Goal: Task Accomplishment & Management: Complete application form

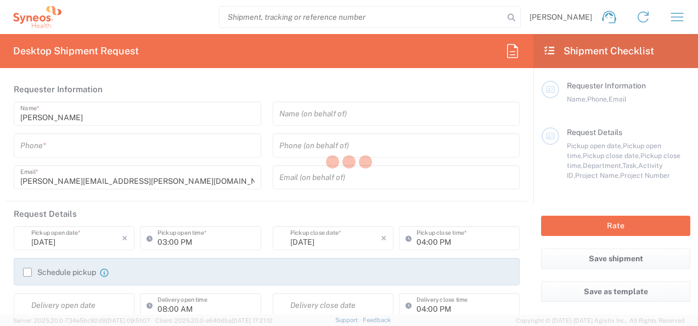
type input "[GEOGRAPHIC_DATA]"
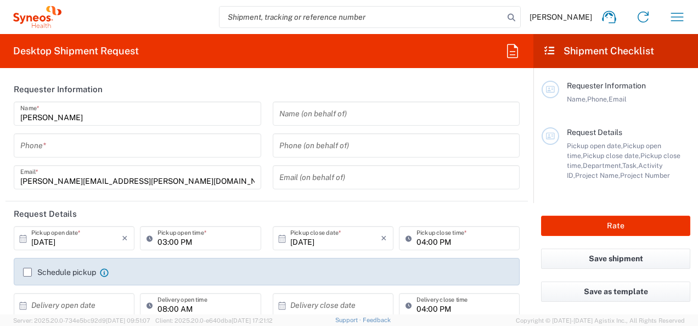
type input "3229"
type input "Syneos Health UK Limited"
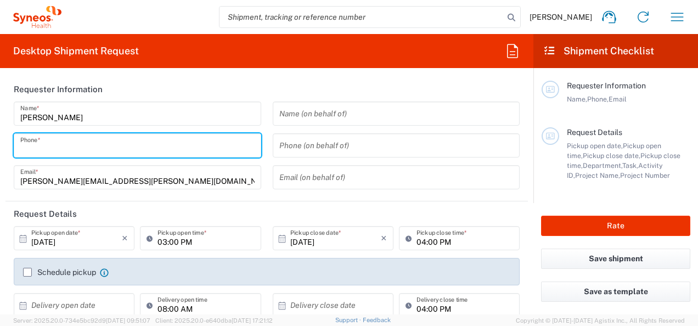
click at [110, 139] on input "tel" at bounding box center [137, 145] width 234 height 19
paste input "07917505932"
type input "07917505932"
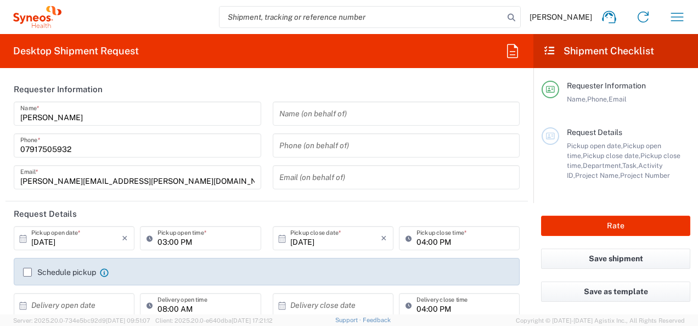
click at [247, 85] on header "Requester Information" at bounding box center [266, 89] width 522 height 25
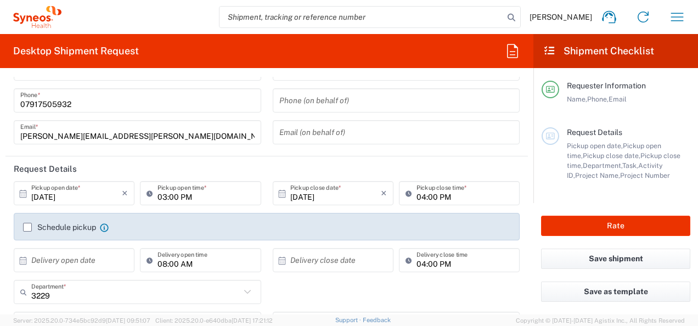
scroll to position [66, 0]
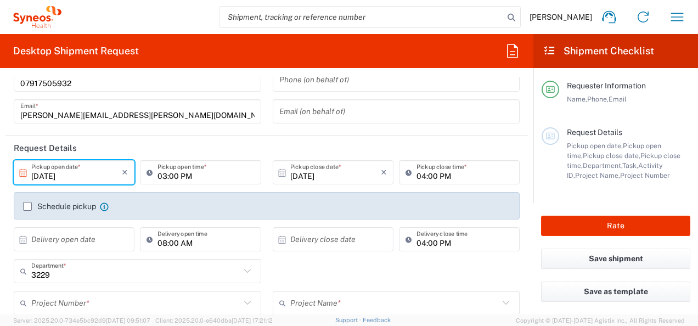
click at [56, 179] on input "[DATE]" at bounding box center [76, 172] width 91 height 19
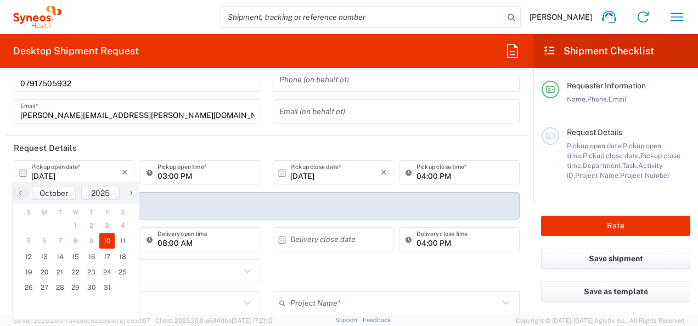
click at [24, 173] on icon at bounding box center [23, 173] width 10 height 10
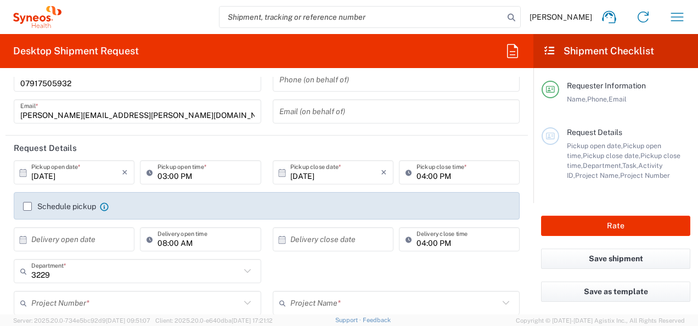
click at [23, 175] on icon at bounding box center [23, 173] width 10 height 10
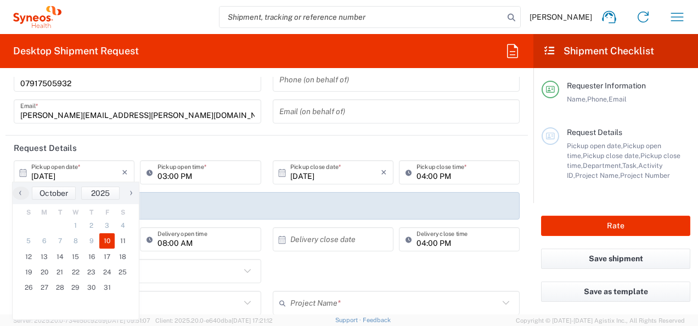
click at [23, 168] on icon at bounding box center [23, 173] width 10 height 10
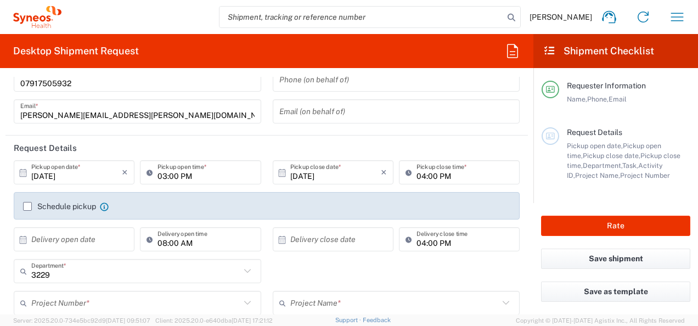
click at [27, 168] on icon at bounding box center [23, 173] width 10 height 10
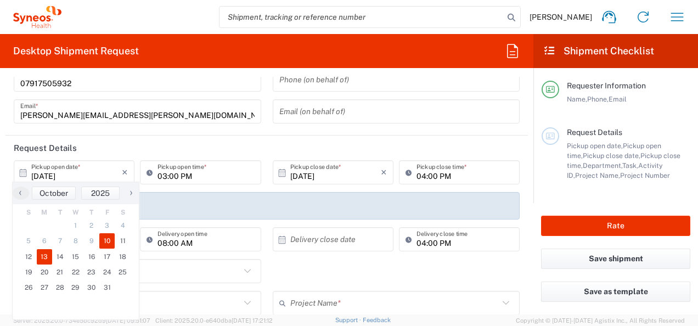
click at [47, 258] on span "13" at bounding box center [45, 256] width 16 height 15
type input "[DATE]"
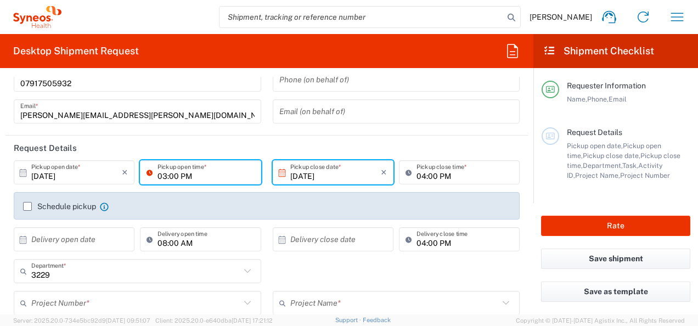
click at [165, 175] on input "03:00 PM" at bounding box center [206, 172] width 97 height 19
click at [191, 172] on input "09:00 PM" at bounding box center [206, 172] width 97 height 19
type input "09:00am"
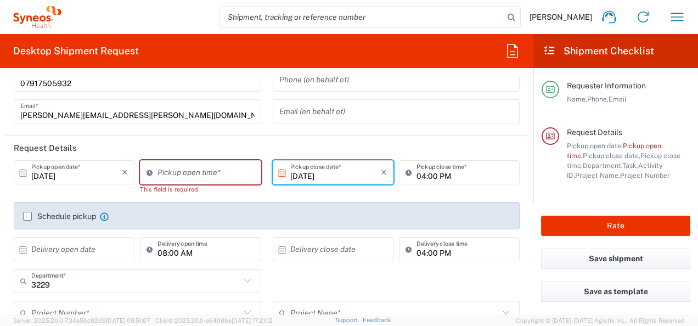
click at [335, 172] on input "[DATE]" at bounding box center [335, 172] width 91 height 19
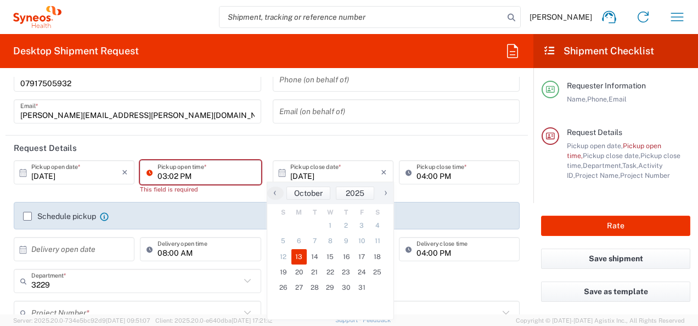
click at [175, 175] on input "03:02 PM" at bounding box center [206, 172] width 97 height 19
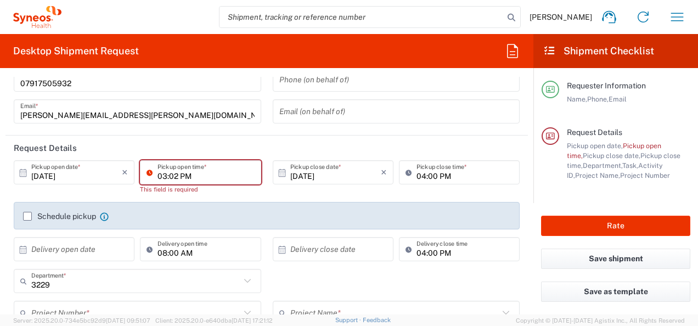
click at [175, 165] on input "03:02 PM" at bounding box center [206, 172] width 97 height 19
click at [194, 175] on input "03:02 PM" at bounding box center [206, 172] width 97 height 19
type input "2"
type input "10:00am"
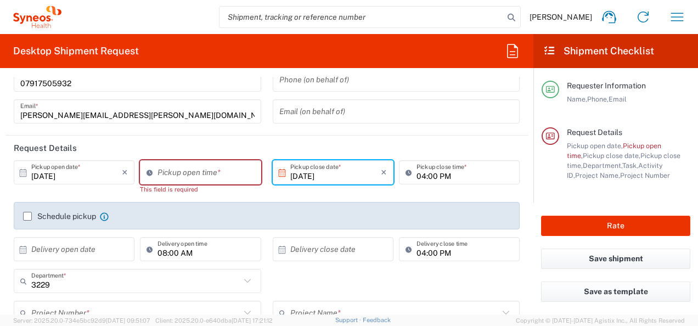
click at [301, 176] on input "[DATE]" at bounding box center [335, 172] width 91 height 19
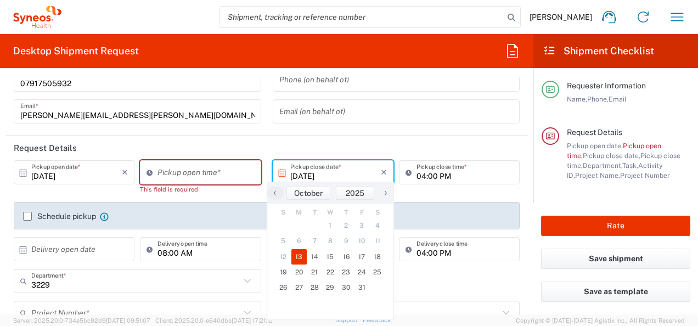
type input "03:03 PM"
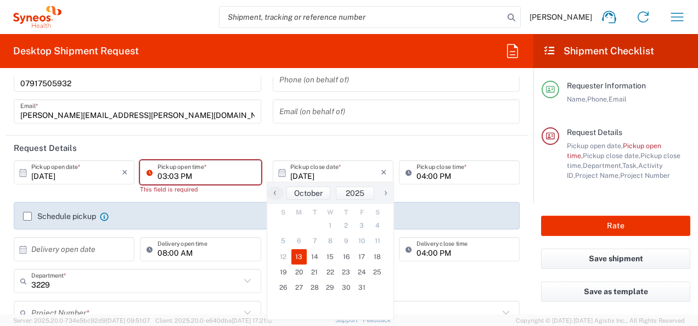
click at [158, 176] on input "03:03 PM" at bounding box center [206, 172] width 97 height 19
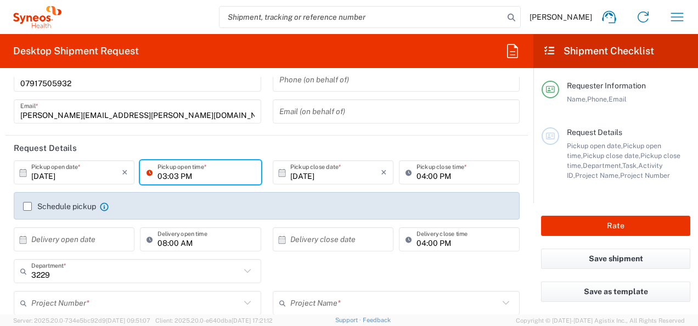
click at [0, 210] on html "[PERSON_NAME] Home Shipment estimator Shipment tracking Desktop shipment reques…" at bounding box center [349, 163] width 698 height 326
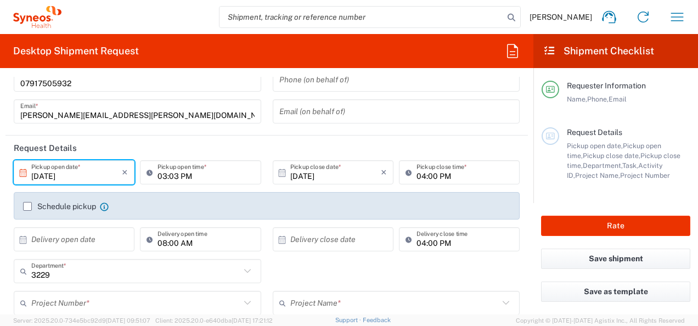
click at [58, 170] on input "[DATE]" at bounding box center [76, 172] width 91 height 19
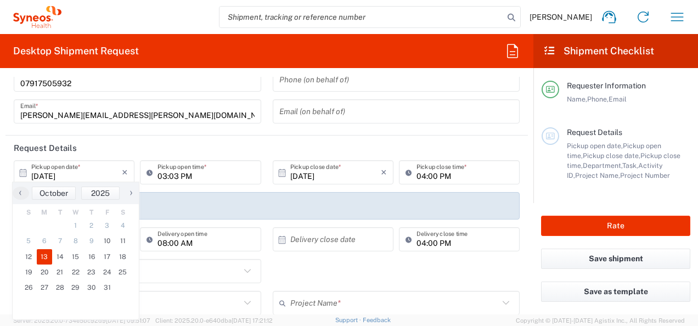
click at [23, 173] on icon at bounding box center [23, 173] width 10 height 10
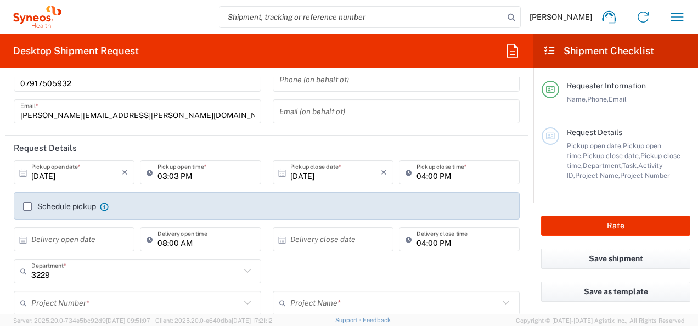
click at [24, 172] on icon at bounding box center [23, 173] width 10 height 10
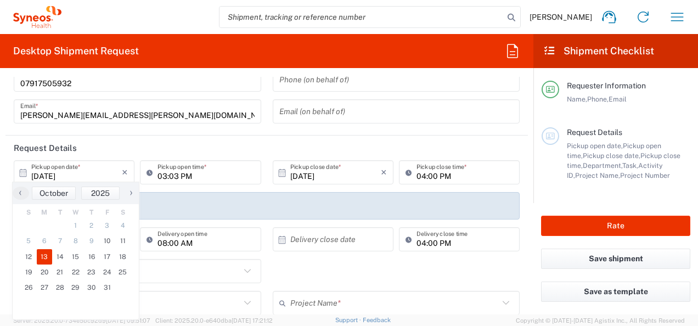
click at [44, 252] on span "13" at bounding box center [45, 256] width 16 height 15
click at [301, 166] on input "[DATE]" at bounding box center [335, 172] width 91 height 19
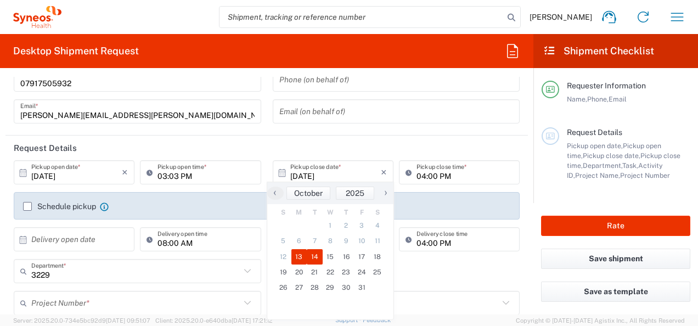
click at [315, 256] on span "14" at bounding box center [315, 256] width 16 height 15
type input "[DATE]"
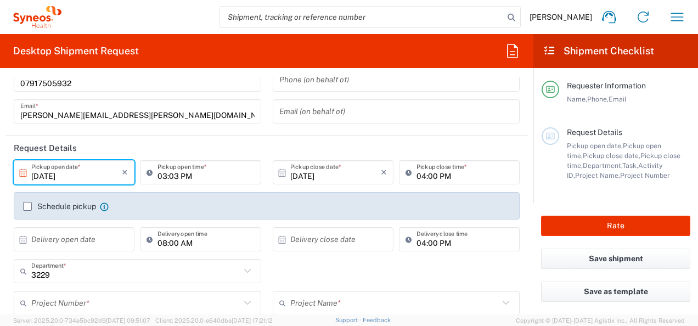
click at [52, 172] on input "[DATE]" at bounding box center [76, 172] width 91 height 19
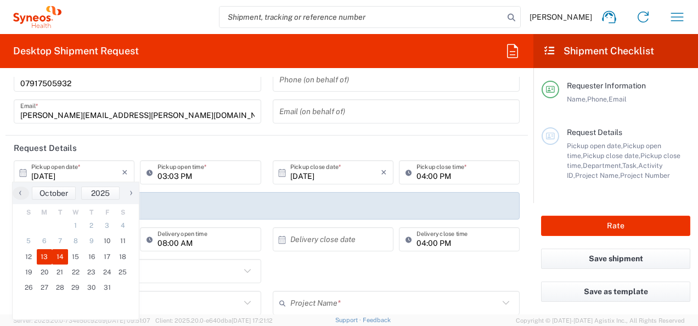
click at [44, 255] on span "13" at bounding box center [45, 256] width 16 height 15
type input "[DATE]"
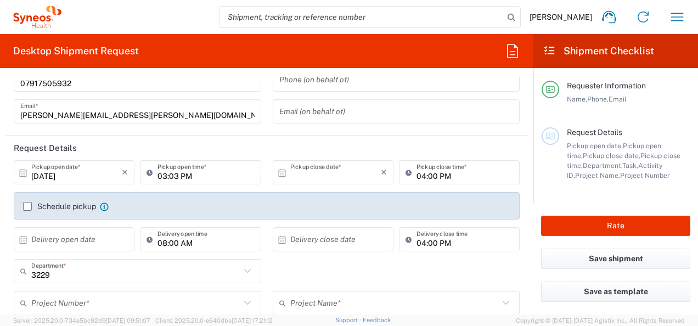
type input "[DATE]"
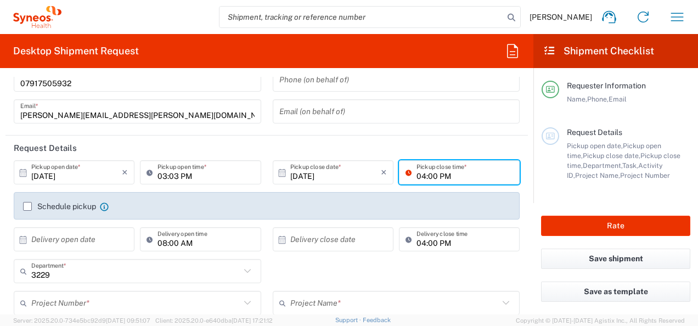
click at [417, 175] on input "04:00 PM" at bounding box center [465, 172] width 97 height 19
type input "05:00 PM"
click at [458, 144] on header "Request Details" at bounding box center [266, 148] width 522 height 25
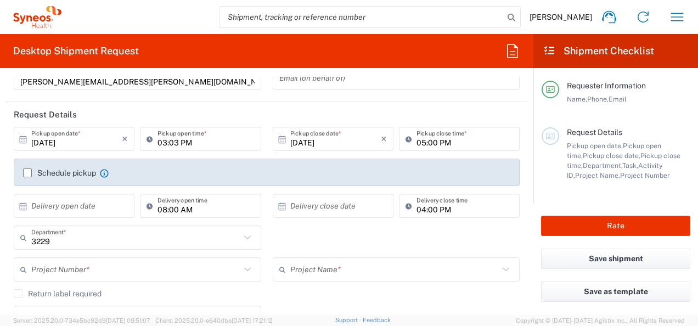
scroll to position [110, 0]
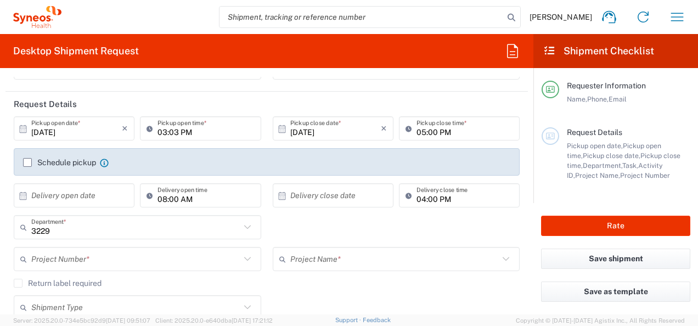
click at [25, 164] on label "Schedule pickup" at bounding box center [59, 162] width 73 height 9
click at [27, 162] on input "Schedule pickup" at bounding box center [27, 162] width 0 height 0
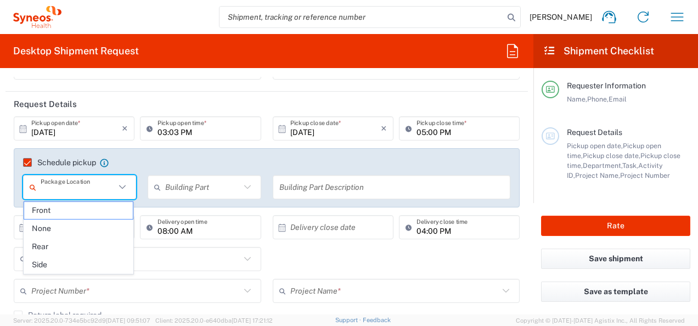
click at [98, 193] on input "text" at bounding box center [78, 187] width 75 height 19
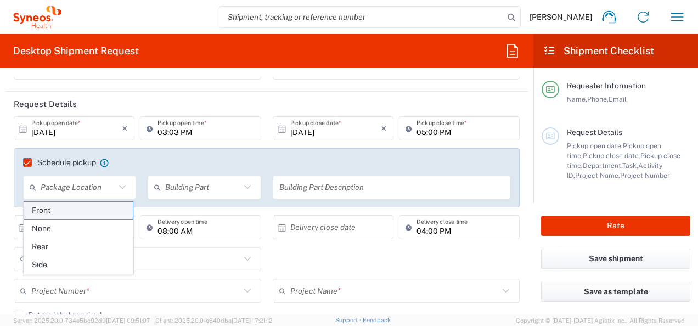
click at [82, 210] on span "Front" at bounding box center [78, 210] width 109 height 17
type input "Front"
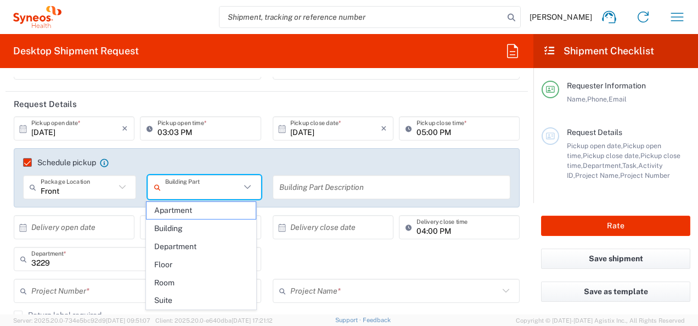
click at [203, 187] on input "text" at bounding box center [202, 187] width 75 height 19
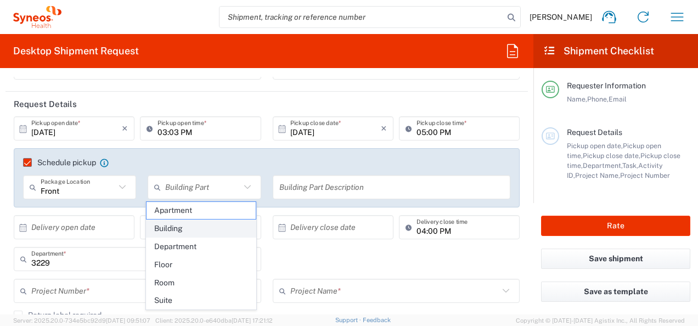
click at [188, 229] on span "Building" at bounding box center [201, 228] width 109 height 17
type input "Building"
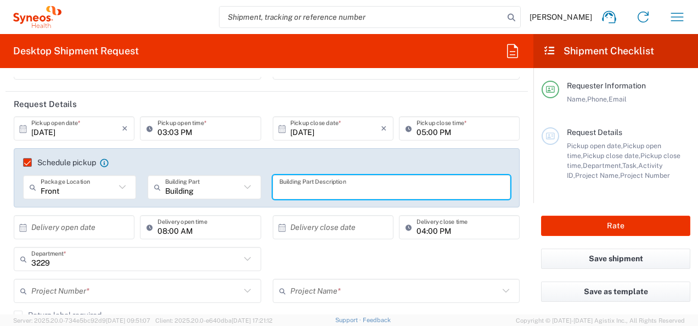
click at [293, 185] on input "text" at bounding box center [391, 187] width 225 height 19
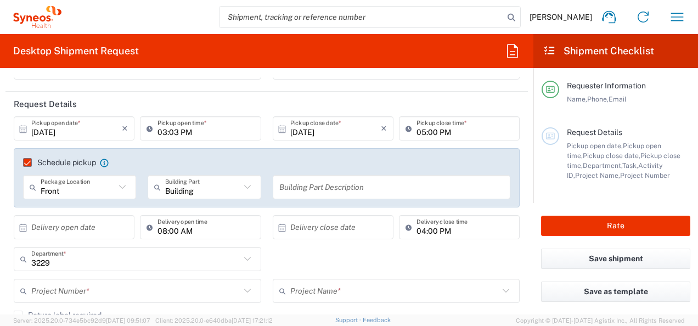
click at [333, 155] on div "Schedule pickup When scheduling a pickup please be sure to meet the following c…" at bounding box center [267, 177] width 506 height 59
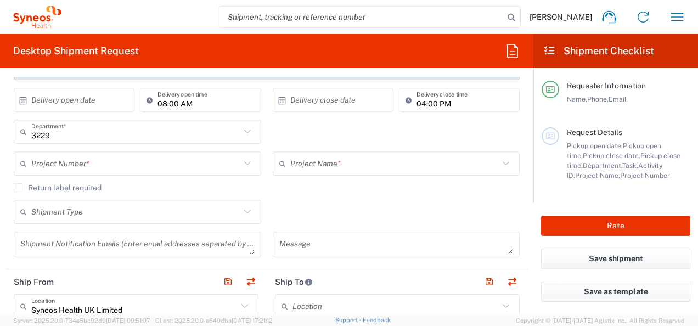
scroll to position [239, 0]
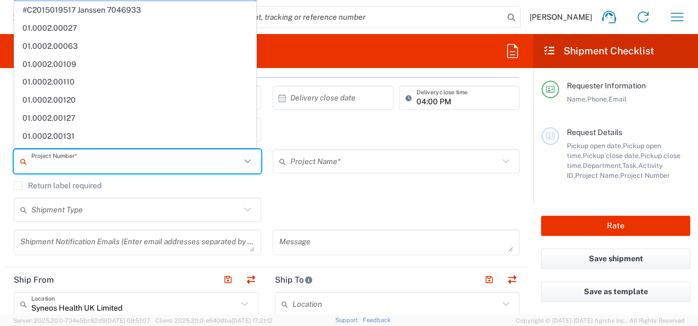
click at [105, 164] on input "text" at bounding box center [135, 161] width 209 height 19
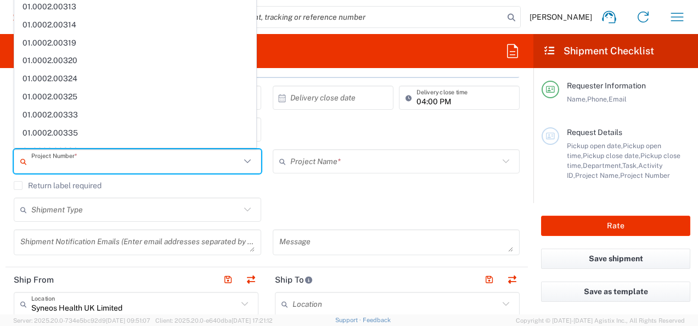
scroll to position [717, 0]
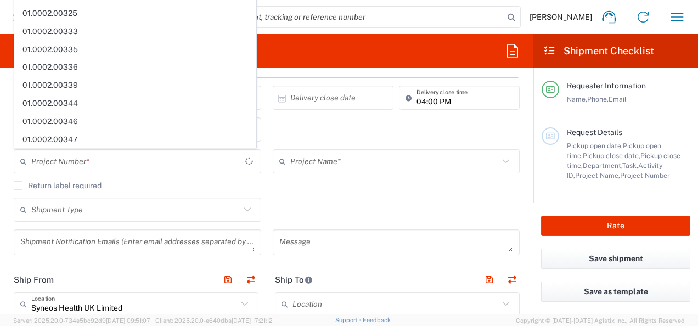
click at [305, 191] on div "Return label required" at bounding box center [267, 189] width 506 height 16
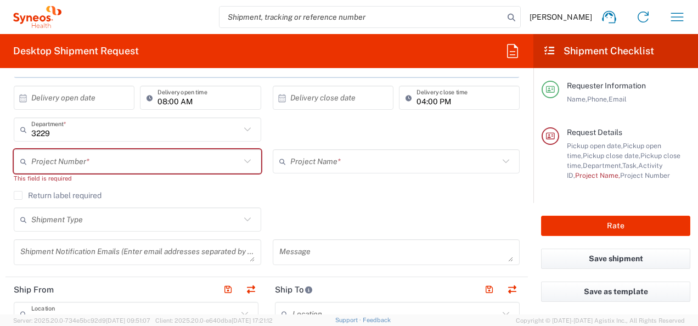
click at [305, 191] on agx-checkbox-control "Return label required" at bounding box center [267, 195] width 506 height 9
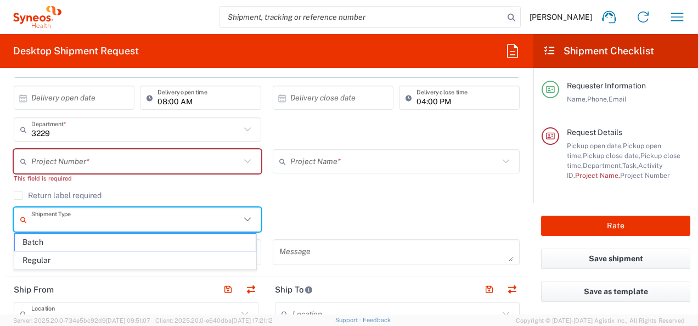
click at [206, 222] on input "text" at bounding box center [135, 219] width 209 height 19
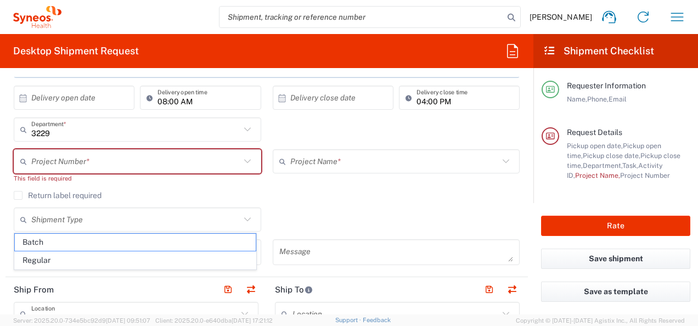
click at [328, 202] on div "Return label required" at bounding box center [267, 199] width 506 height 16
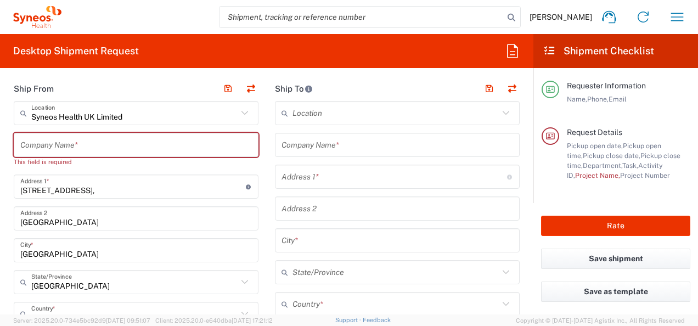
scroll to position [418, 0]
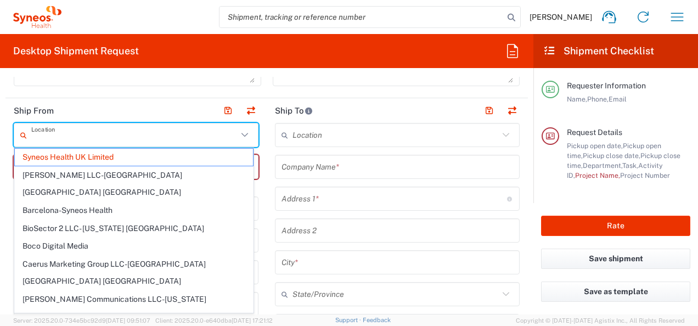
drag, startPoint x: 146, startPoint y: 138, endPoint x: 50, endPoint y: 139, distance: 95.5
click at [50, 139] on input "text" at bounding box center [134, 135] width 206 height 19
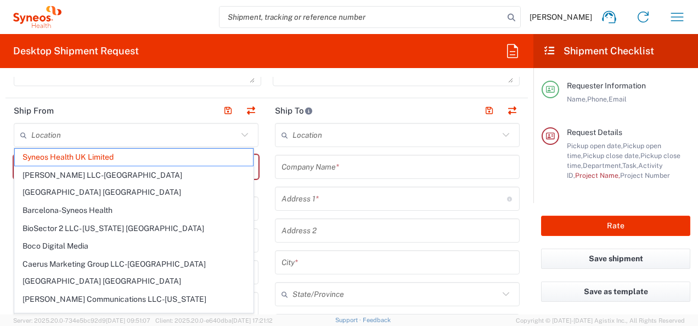
type input "Syneos Health UK Limited"
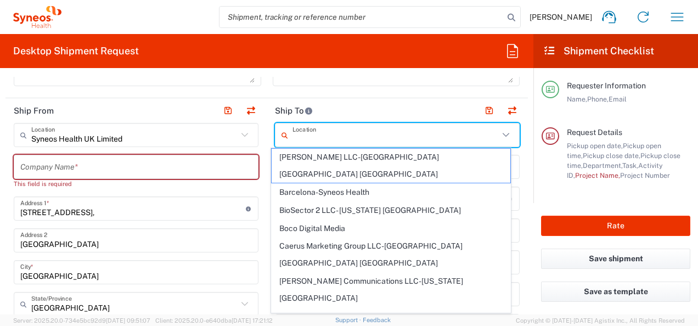
click at [361, 133] on input "text" at bounding box center [396, 135] width 206 height 19
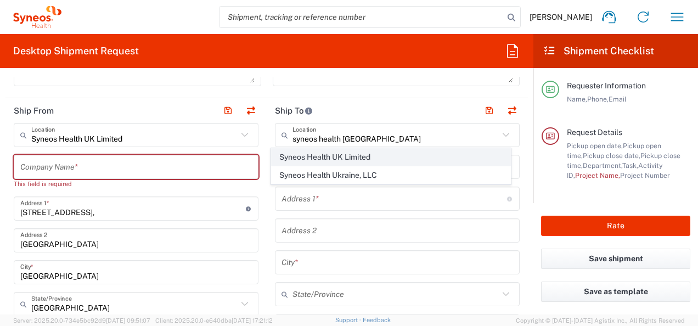
click at [345, 159] on span "Syneos Health UK Limited" at bounding box center [391, 157] width 238 height 17
type input "Syneos Health UK Limited"
type input "[STREET_ADDRESS],"
type input "[GEOGRAPHIC_DATA]"
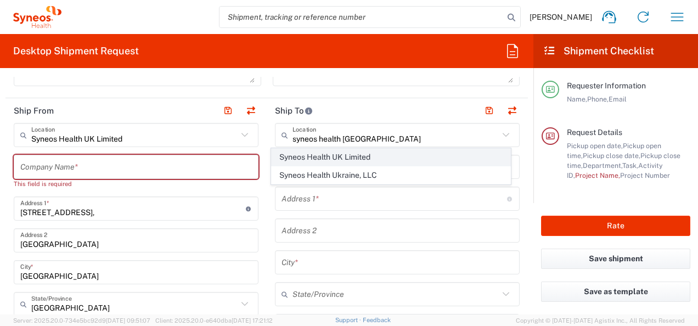
type input "[GEOGRAPHIC_DATA]"
type input "GU14 7BF"
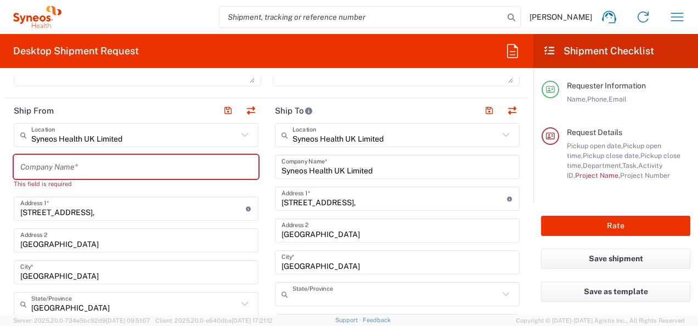
type input "[GEOGRAPHIC_DATA]"
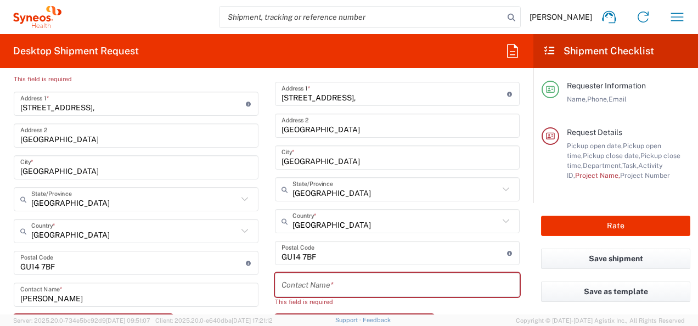
scroll to position [541, 0]
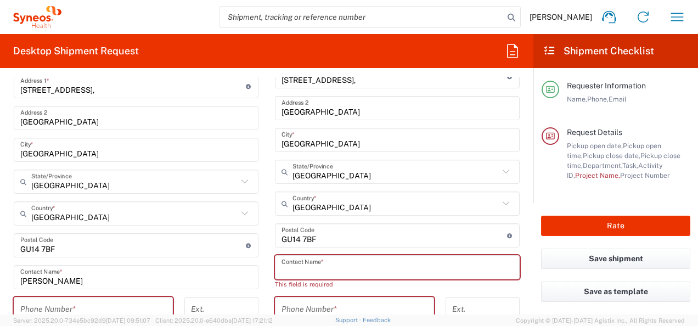
click at [296, 263] on input "text" at bounding box center [398, 267] width 232 height 19
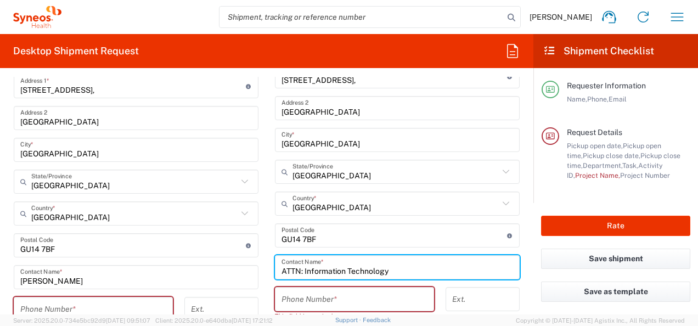
type input "ATTN: Information Technology"
click at [328, 295] on input "tel" at bounding box center [355, 299] width 146 height 19
paste input "[PHONE_NUMBER]"
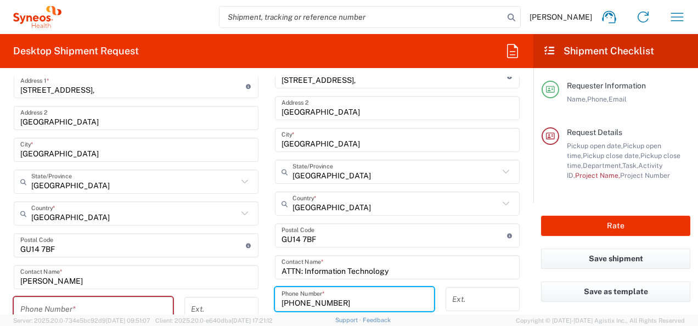
type input "[PHONE_NUMBER]"
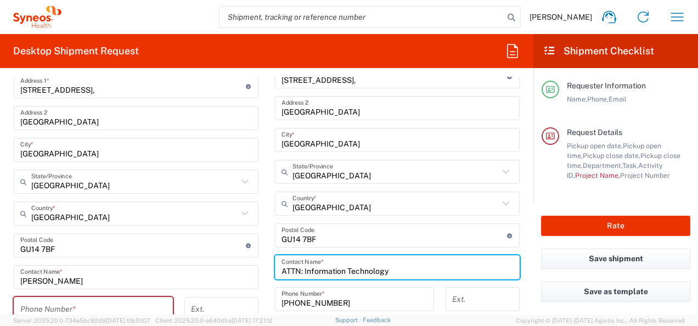
click at [433, 271] on input "ATTN: Information Technology" at bounding box center [398, 267] width 232 height 19
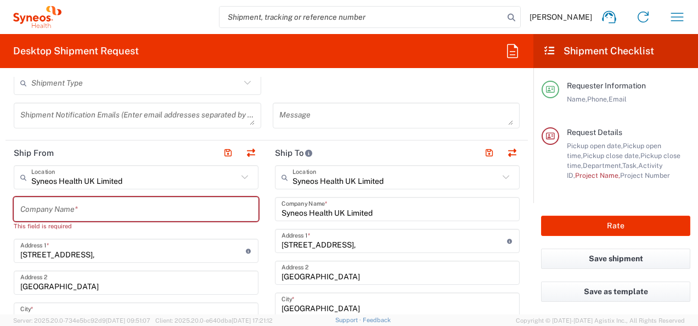
scroll to position [370, 0]
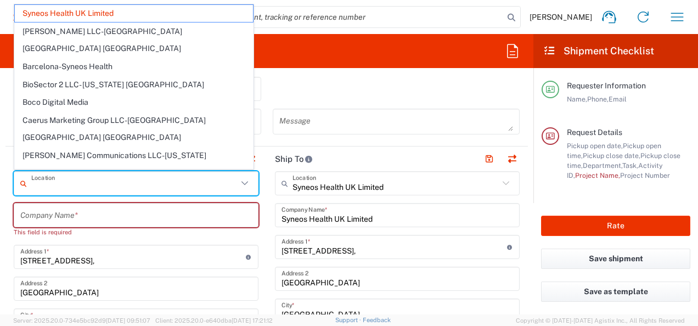
drag, startPoint x: 150, startPoint y: 184, endPoint x: 49, endPoint y: 174, distance: 100.9
click at [49, 174] on input "text" at bounding box center [134, 183] width 206 height 19
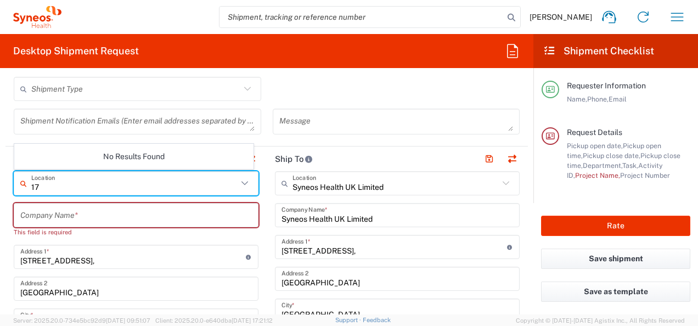
type input "1"
click at [85, 251] on input "[STREET_ADDRESS]," at bounding box center [133, 257] width 226 height 19
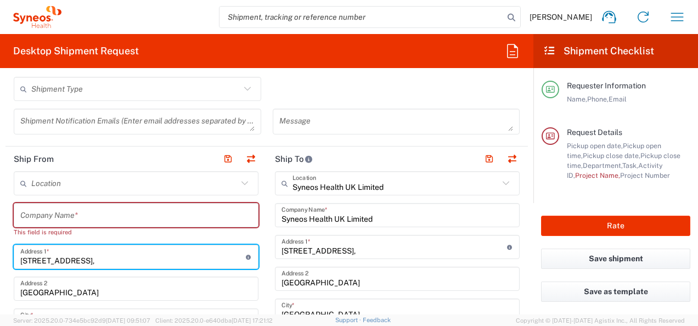
type input "Syneos Health UK Limited"
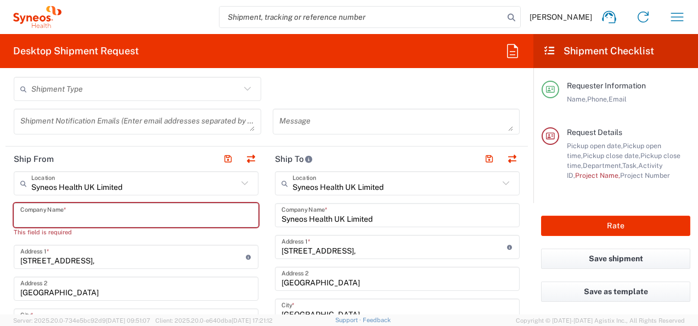
click at [82, 209] on input "text" at bounding box center [136, 215] width 232 height 19
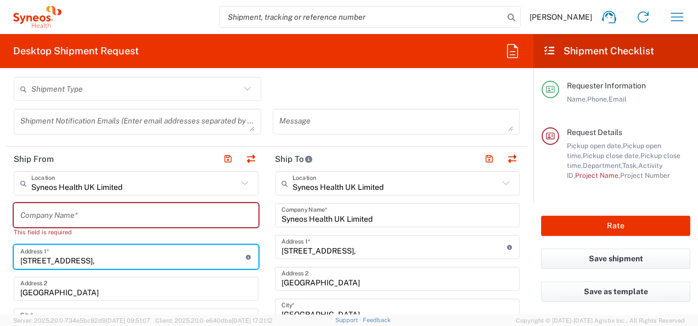
click at [95, 263] on input "[STREET_ADDRESS]," at bounding box center [133, 257] width 226 height 19
drag, startPoint x: 95, startPoint y: 263, endPoint x: 10, endPoint y: 258, distance: 85.2
type input "17"
type input "[STREET_ADDRESS]"
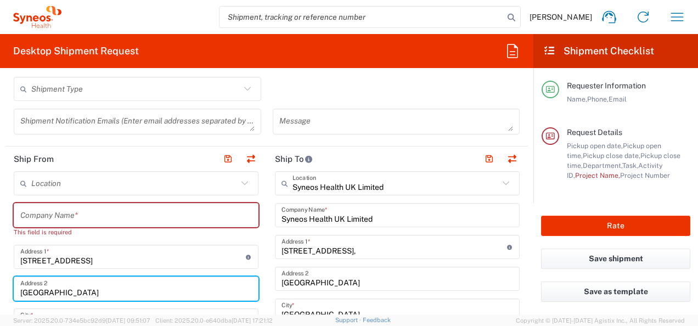
click at [125, 289] on input "[GEOGRAPHIC_DATA]" at bounding box center [136, 288] width 232 height 19
drag, startPoint x: 125, startPoint y: 289, endPoint x: -2, endPoint y: 280, distance: 127.6
click at [0, 280] on html "[PERSON_NAME] Home Shipment estimator Shipment tracking Desktop shipment reques…" at bounding box center [349, 163] width 698 height 326
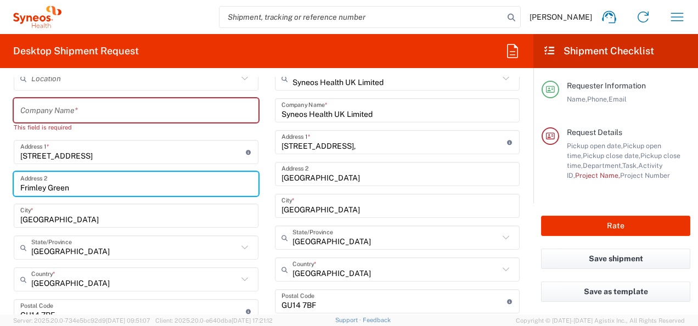
scroll to position [483, 0]
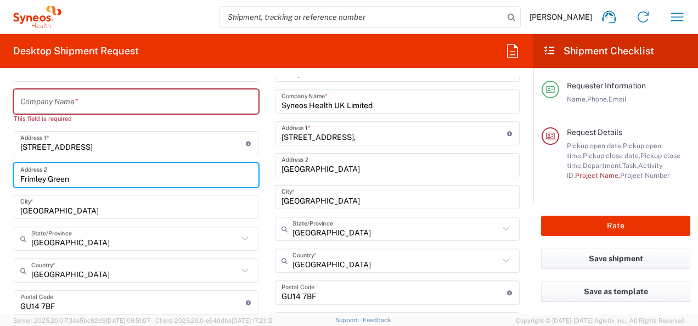
type input "Frimley Green"
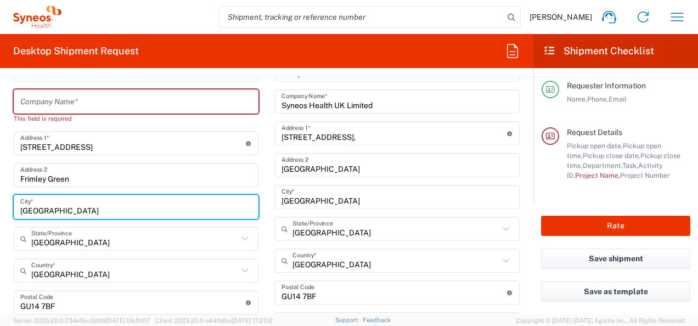
drag, startPoint x: 74, startPoint y: 212, endPoint x: 8, endPoint y: 211, distance: 65.9
click at [8, 211] on main "Location [PERSON_NAME] LLC-[GEOGRAPHIC_DATA] [GEOGRAPHIC_DATA] [GEOGRAPHIC_DATA…" at bounding box center [135, 330] width 261 height 544
type input "[GEOGRAPHIC_DATA]"
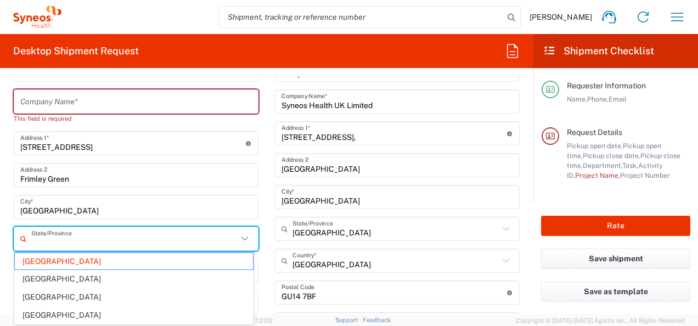
click at [65, 238] on input "text" at bounding box center [134, 238] width 206 height 19
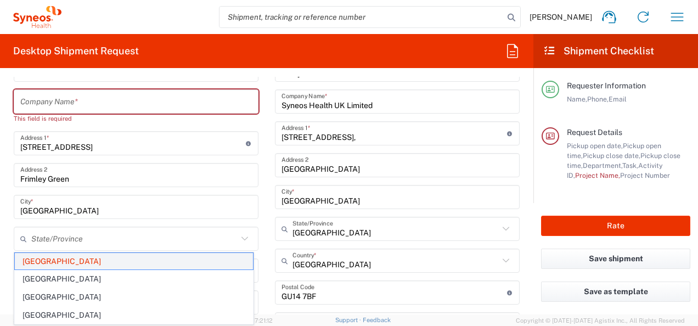
click at [36, 263] on span "[GEOGRAPHIC_DATA]" at bounding box center [134, 261] width 238 height 17
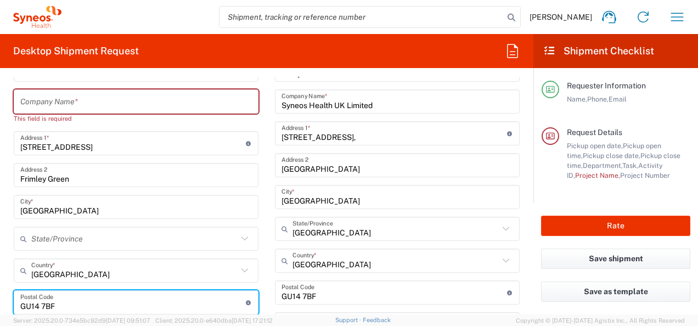
click at [63, 306] on input "undefined" at bounding box center [133, 302] width 226 height 19
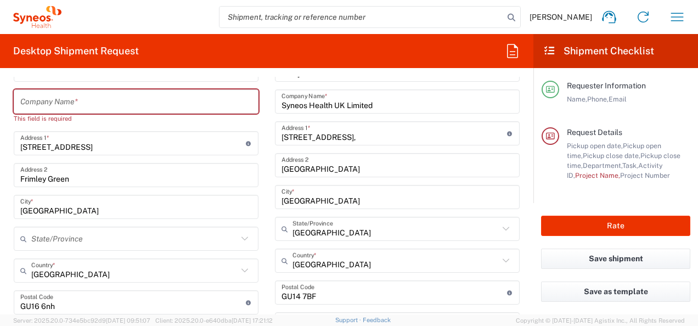
click at [9, 271] on main "Location [PERSON_NAME] LLC-[GEOGRAPHIC_DATA] [GEOGRAPHIC_DATA] [GEOGRAPHIC_DATA…" at bounding box center [135, 330] width 261 height 544
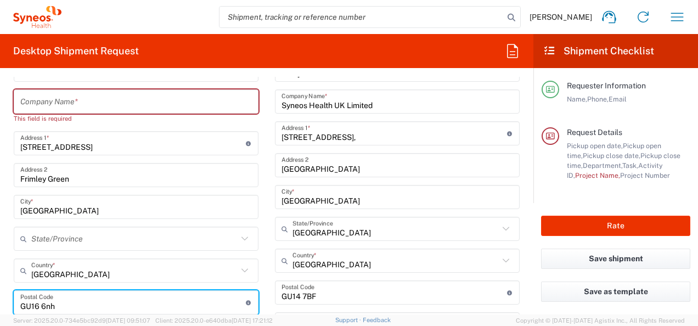
click at [63, 301] on input "undefined" at bounding box center [133, 302] width 226 height 19
type input "GU16 6NH"
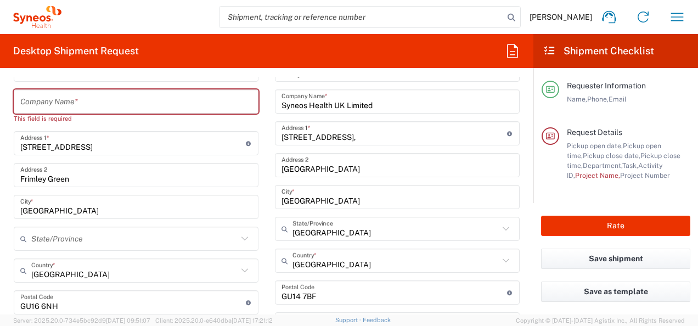
click at [1, 251] on form "Requester Information [PERSON_NAME] Name * [PHONE_NUMBER] Phone * [PERSON_NAME]…" at bounding box center [266, 196] width 533 height 238
click at [106, 102] on input "text" at bounding box center [136, 101] width 232 height 19
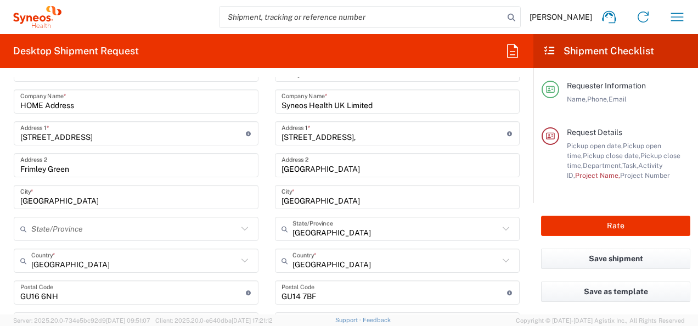
click at [5, 128] on main "Location [PERSON_NAME] LLC-[GEOGRAPHIC_DATA] [GEOGRAPHIC_DATA] [GEOGRAPHIC_DATA…" at bounding box center [135, 325] width 261 height 535
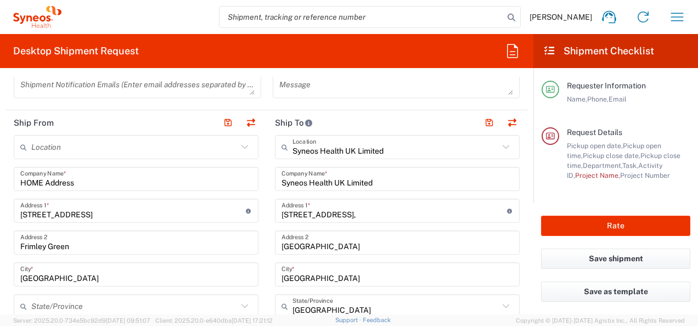
scroll to position [396, 0]
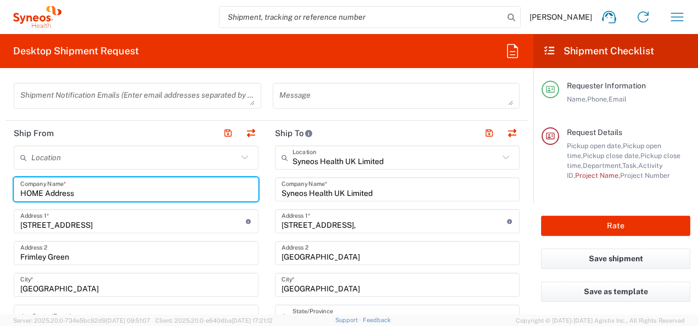
drag, startPoint x: 95, startPoint y: 196, endPoint x: 3, endPoint y: 183, distance: 92.5
click at [3, 183] on form "Requester Information [PERSON_NAME] Name * [PHONE_NUMBER] Phone * [PERSON_NAME]…" at bounding box center [266, 196] width 533 height 238
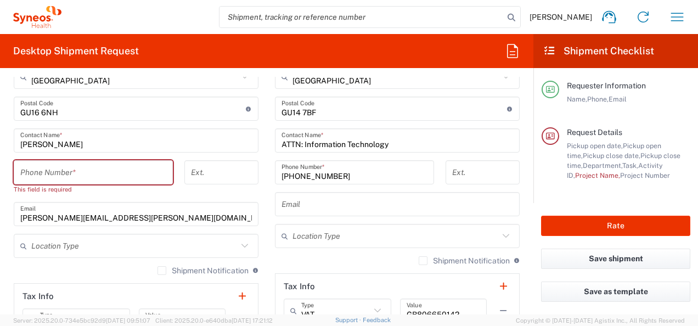
scroll to position [682, 0]
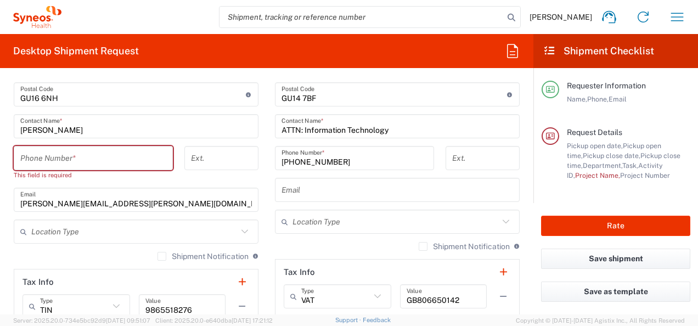
type input "[PERSON_NAME]"
click at [90, 163] on input "tel" at bounding box center [93, 158] width 146 height 19
paste input "[PHONE_NUMBER]"
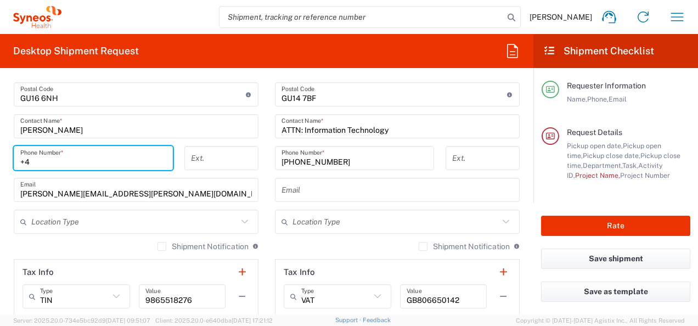
type input "+"
click at [21, 160] on input "tel" at bounding box center [93, 158] width 146 height 19
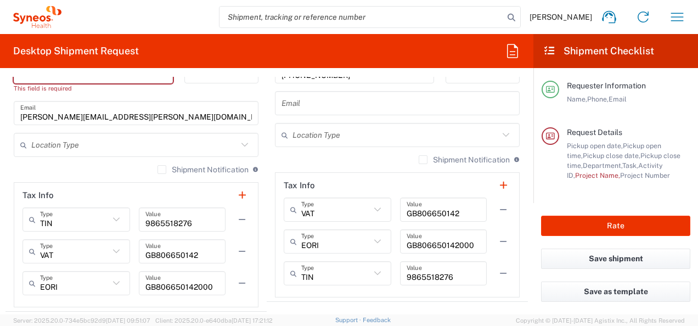
scroll to position [774, 0]
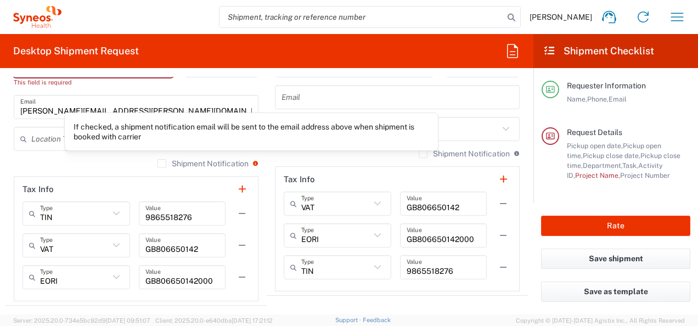
click at [242, 138] on div "If checked, a shipment notification email will be sent to the email address abo…" at bounding box center [252, 132] width 356 height 20
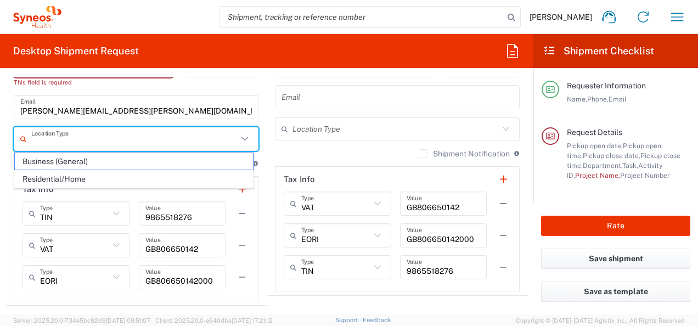
click at [50, 144] on input "text" at bounding box center [134, 139] width 206 height 19
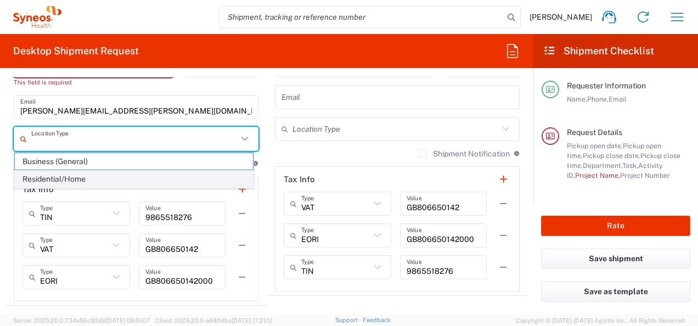
click at [64, 175] on span "Residential/Home" at bounding box center [134, 179] width 238 height 17
type input "Residential/Home"
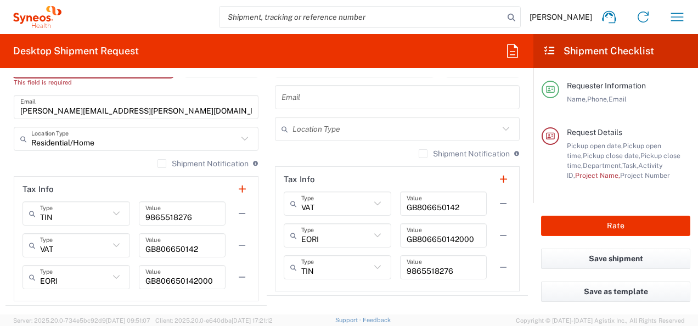
click at [158, 162] on label "Shipment Notification" at bounding box center [203, 163] width 91 height 9
click at [162, 164] on input "Shipment Notification" at bounding box center [162, 164] width 0 height 0
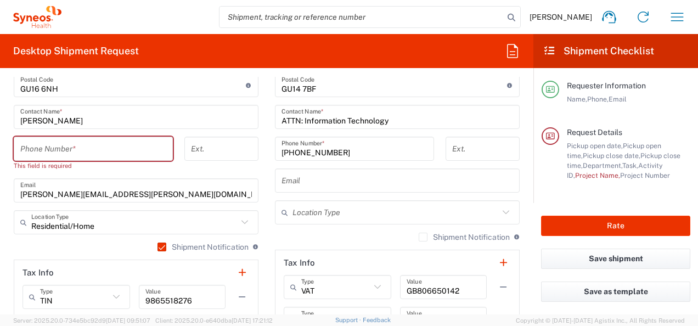
scroll to position [687, 0]
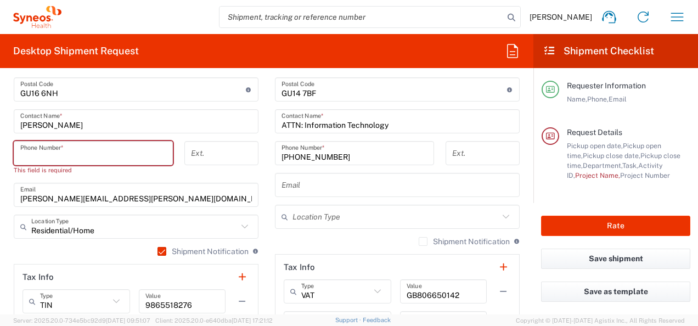
click at [81, 144] on input "tel" at bounding box center [93, 153] width 146 height 19
paste input "07917505932"
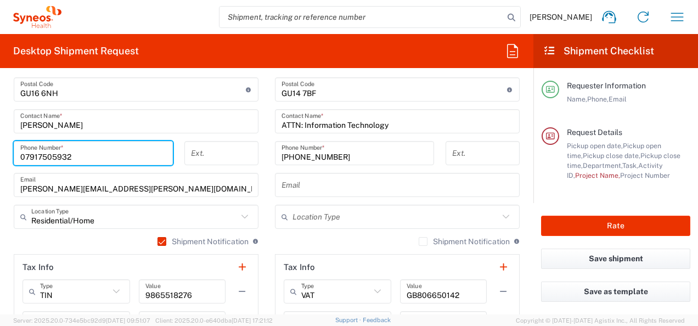
type input "07917505932"
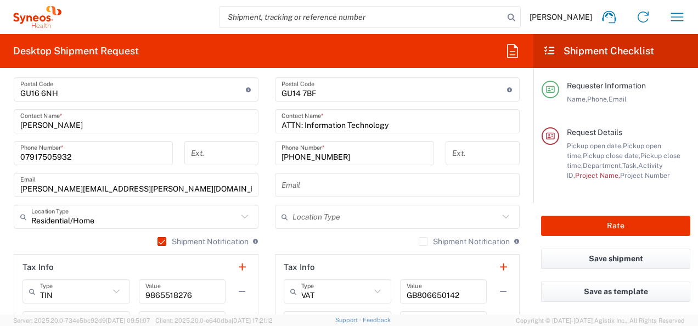
click at [2, 154] on form "Requester Information [PERSON_NAME] Name * [PHONE_NUMBER] Phone * [PERSON_NAME]…" at bounding box center [266, 196] width 533 height 238
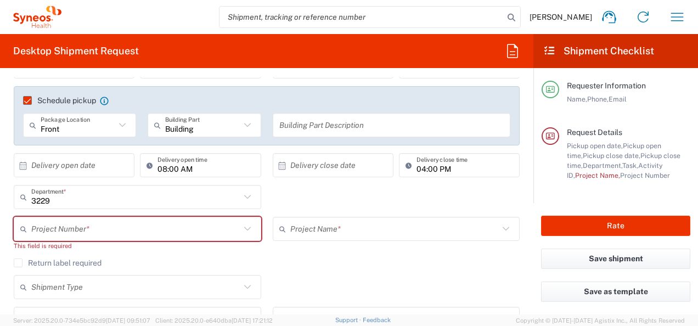
scroll to position [163, 0]
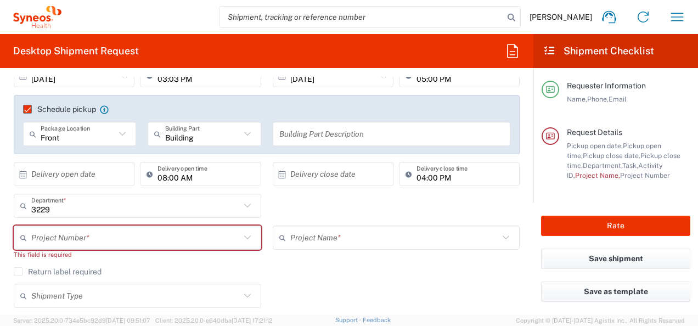
click at [21, 172] on icon at bounding box center [23, 174] width 7 height 8
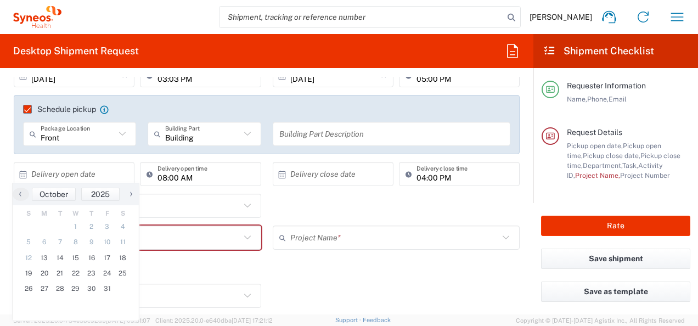
click at [334, 224] on div "3229 Department * 3229 3000 3100 3109 3110 3111 3112 3125 3130 3135 3136 3150 3…" at bounding box center [267, 210] width 518 height 32
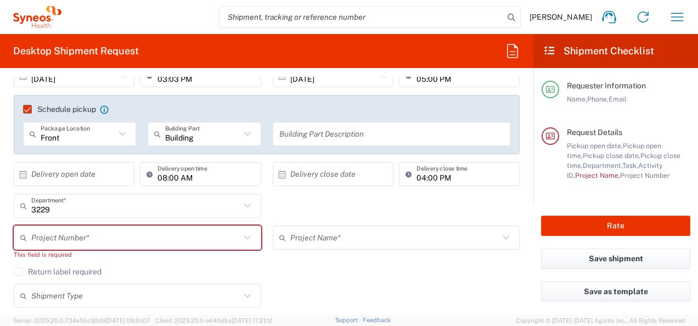
click at [476, 199] on div "3229 Department * 3229 3000 3100 3109 3110 3111 3112 3125 3130 3135 3136 3150 3…" at bounding box center [267, 210] width 518 height 32
click at [244, 200] on icon at bounding box center [247, 206] width 14 height 14
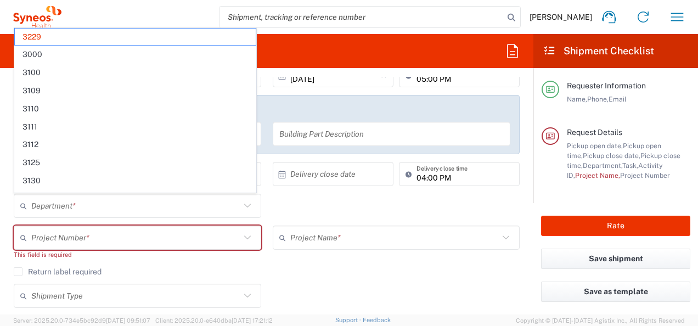
click at [326, 203] on div "Department * 3229 3000 3100 3109 3110 3111 3112 3125 3130 3135 3136 3150 3155 3…" at bounding box center [267, 210] width 518 height 32
type input "3229"
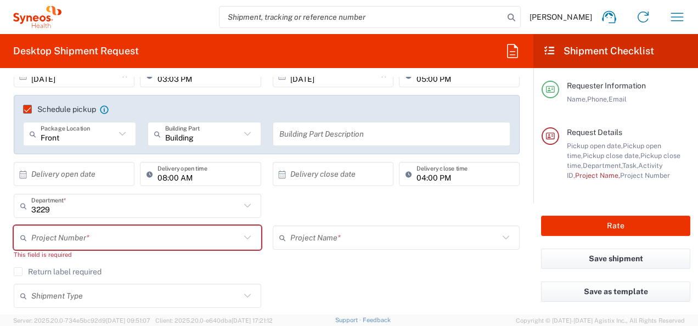
click at [326, 203] on div "3229 Department * 3229 3000 3100 3109 3110 3111 3112 3125 3130 3135 3136 3150 3…" at bounding box center [267, 210] width 518 height 32
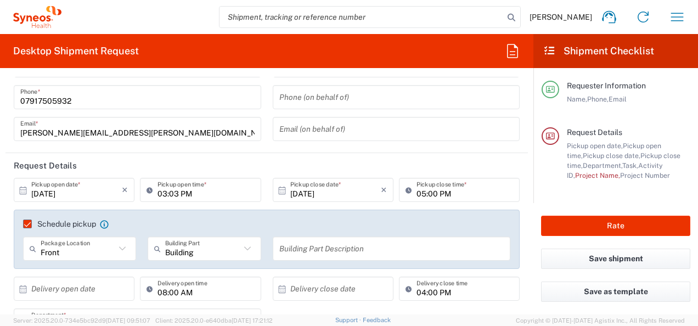
scroll to position [45, 0]
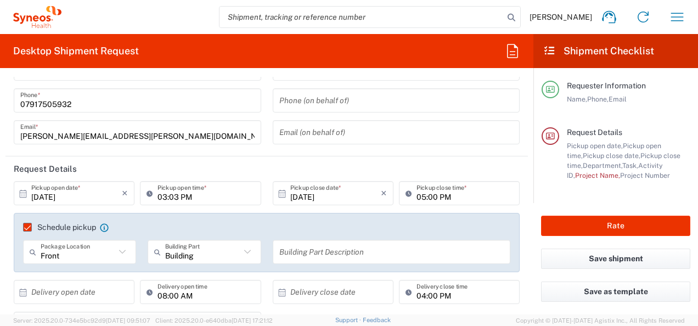
click at [25, 224] on label "Schedule pickup" at bounding box center [59, 227] width 73 height 9
click at [23, 227] on input "Schedule pickup" at bounding box center [23, 227] width 0 height 0
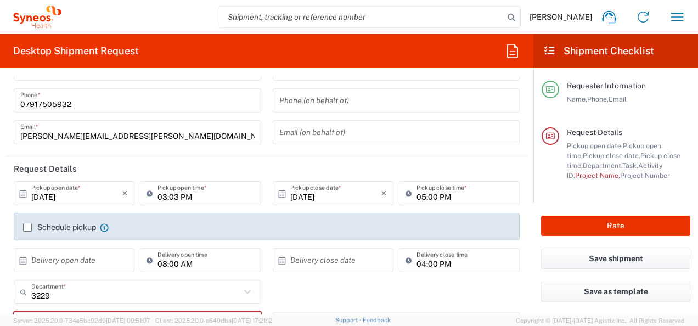
click at [31, 227] on label "Schedule pickup" at bounding box center [59, 227] width 73 height 9
click at [27, 227] on input "Schedule pickup" at bounding box center [27, 227] width 0 height 0
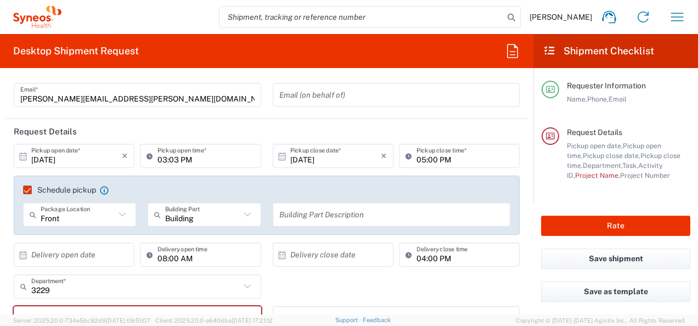
scroll to position [97, 0]
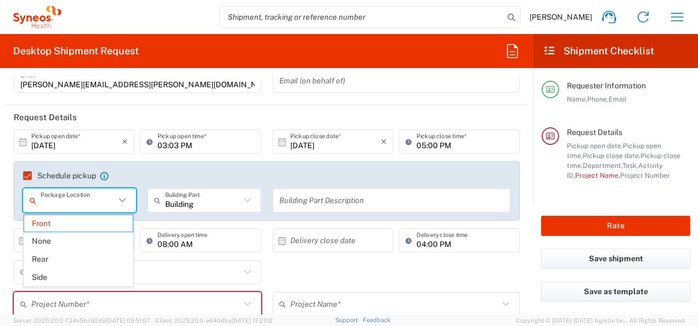
click at [68, 204] on input "text" at bounding box center [78, 200] width 75 height 19
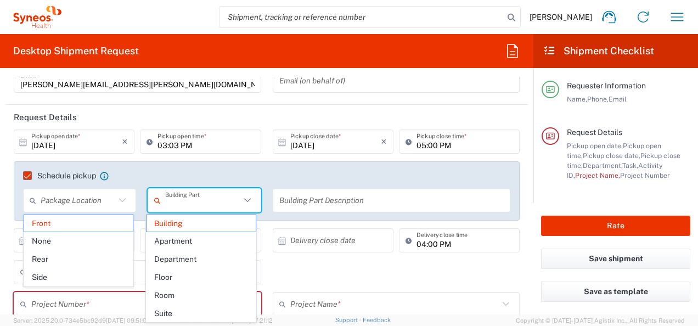
click at [201, 203] on input "text" at bounding box center [202, 200] width 75 height 19
type input "Front"
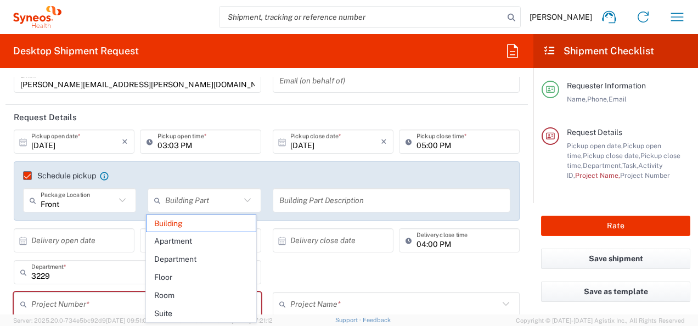
click at [229, 162] on div "Schedule pickup When scheduling a pickup please be sure to meet the following c…" at bounding box center [267, 190] width 506 height 59
type input "Building"
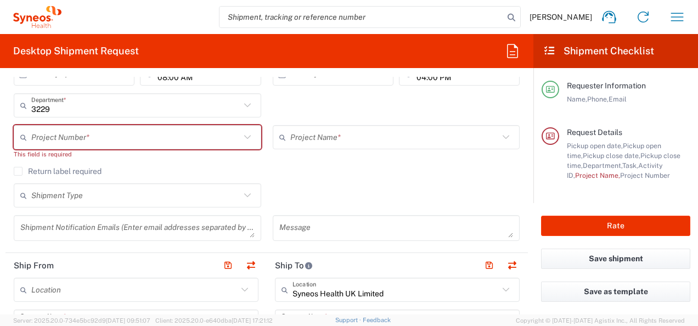
scroll to position [267, 0]
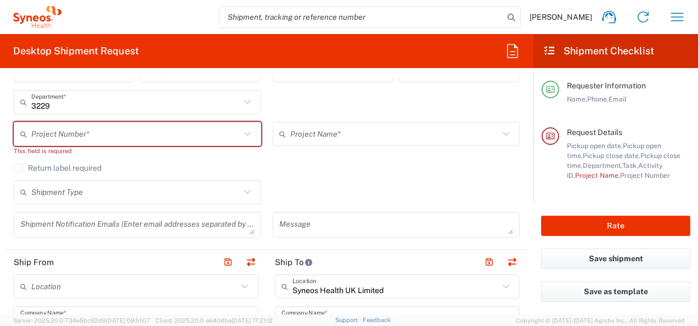
click at [249, 189] on icon at bounding box center [247, 192] width 14 height 14
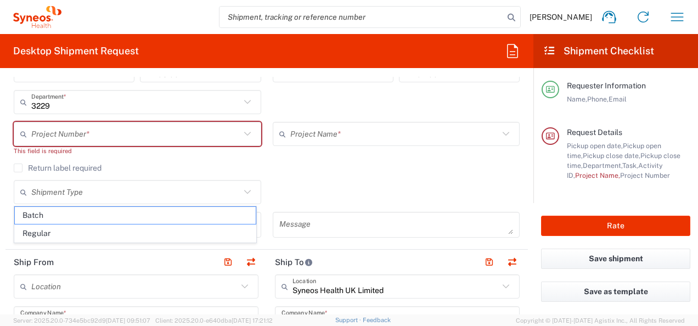
click at [491, 102] on div "3229 Department * 3229 3000 3100 3109 3110 3111 3112 3125 3130 3135 3136 3150 3…" at bounding box center [267, 106] width 518 height 32
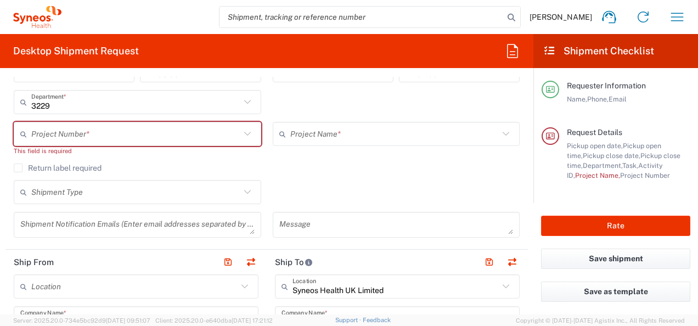
scroll to position [0, 0]
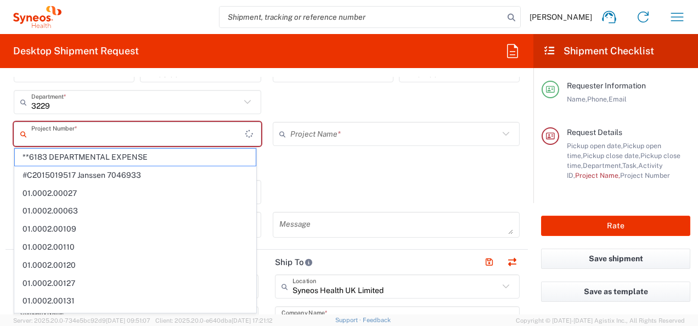
click at [171, 134] on input "text" at bounding box center [138, 134] width 214 height 19
click at [277, 180] on div "Shipment Type Batch Regular" at bounding box center [267, 196] width 518 height 32
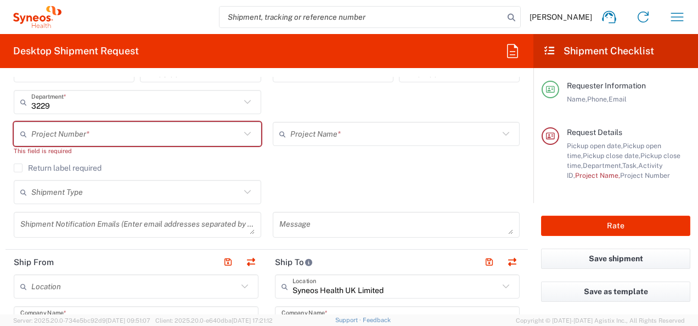
click at [345, 131] on input "text" at bounding box center [394, 134] width 209 height 19
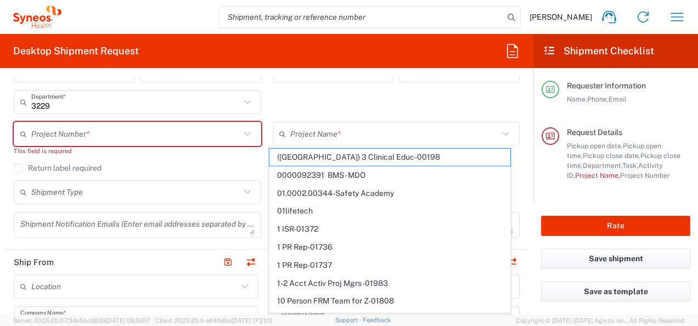
click at [517, 199] on div "Shipment Type Batch Regular" at bounding box center [267, 196] width 518 height 32
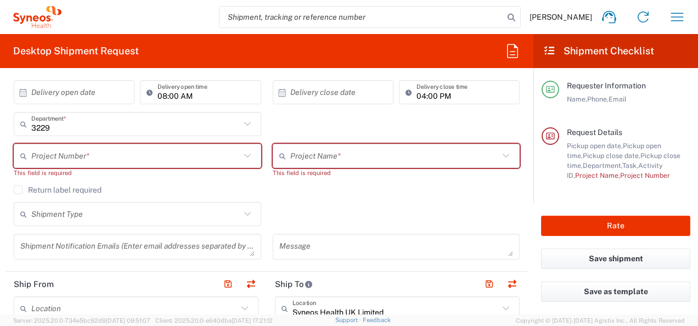
scroll to position [267, 0]
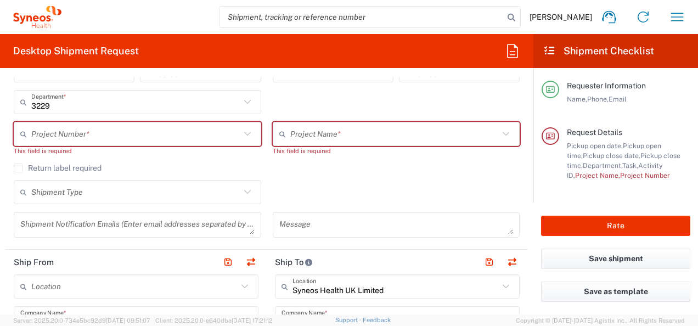
click at [533, 306] on div "Save as template" at bounding box center [615, 298] width 165 height 33
